Goal: Register for event/course

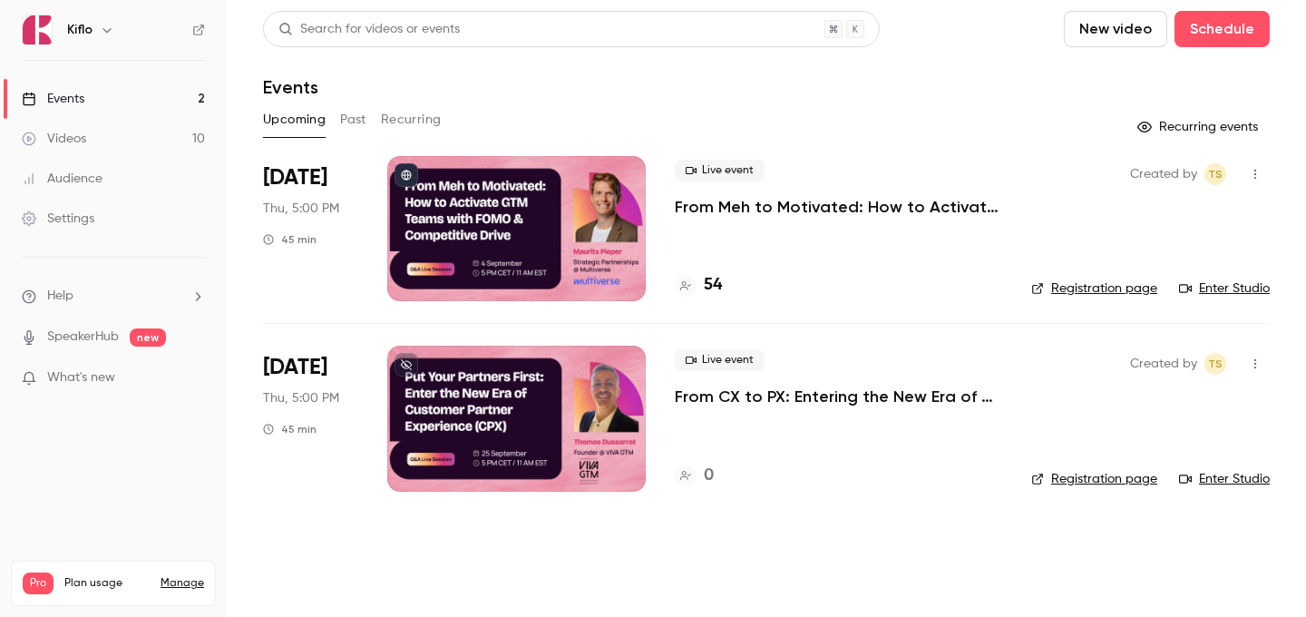
click at [735, 269] on div "Live event From Meh to Motivated: How to Activate GTM Teams with FOMO & Competi…" at bounding box center [838, 228] width 327 height 145
click at [715, 285] on h4 "54" at bounding box center [713, 285] width 18 height 24
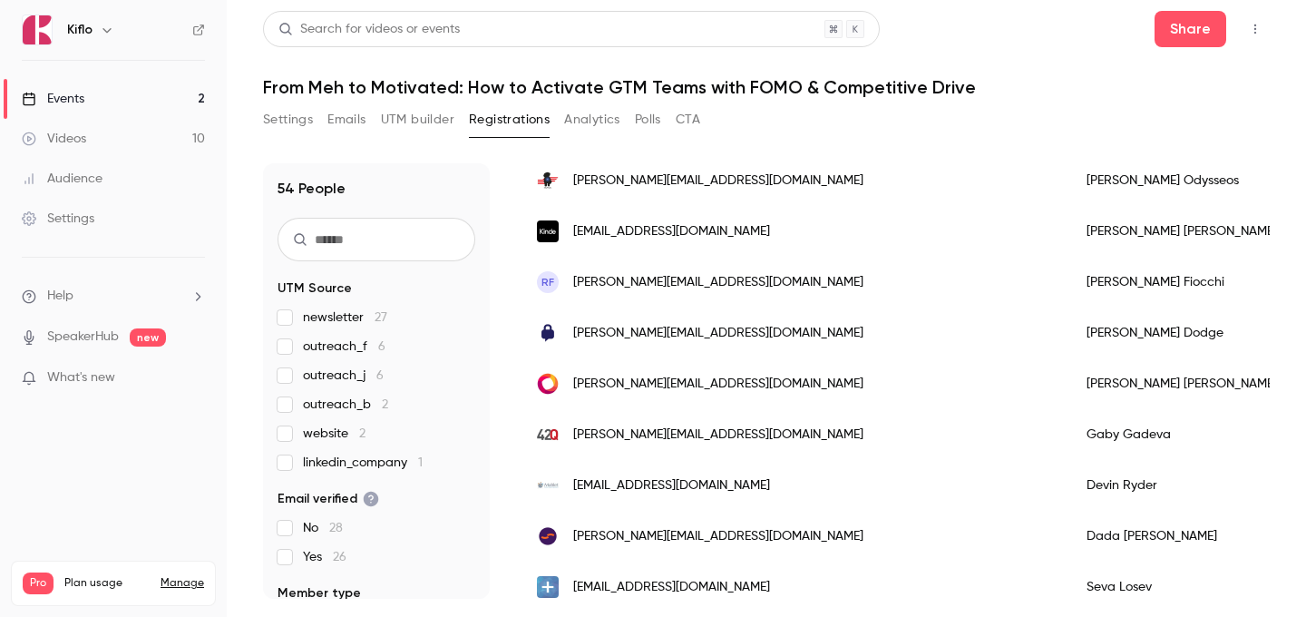
scroll to position [2277, 0]
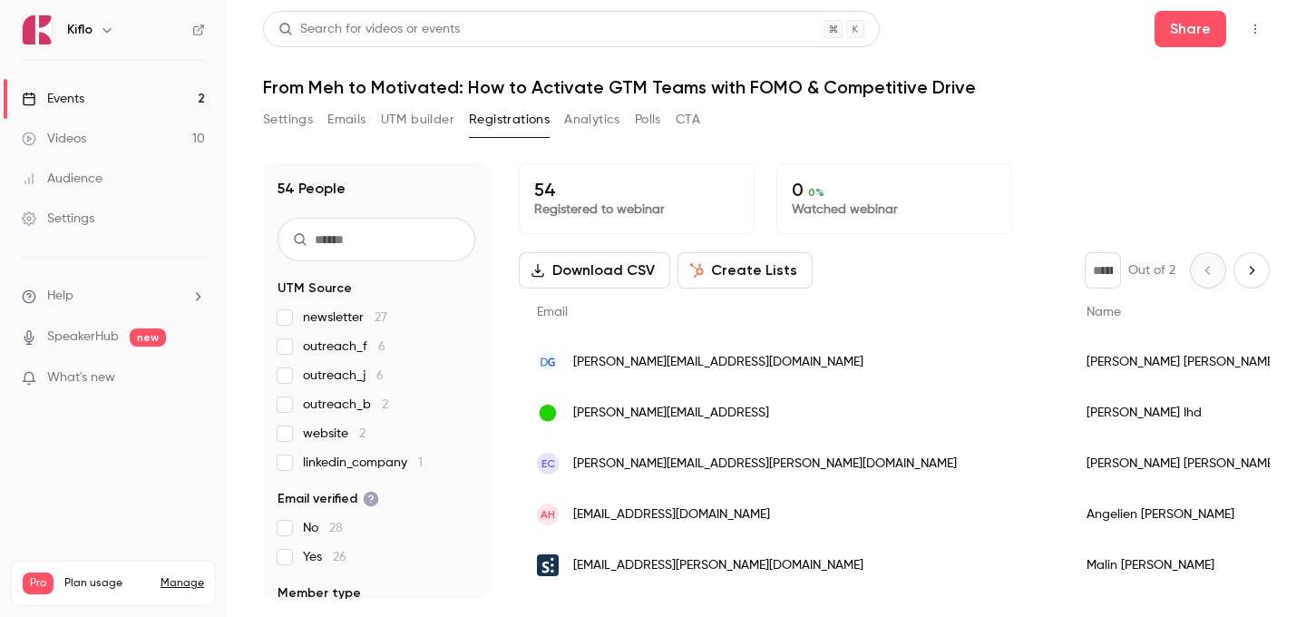
click at [1263, 279] on button "Next page" at bounding box center [1252, 270] width 36 height 36
type input "*"
